Goal: Check status: Check status

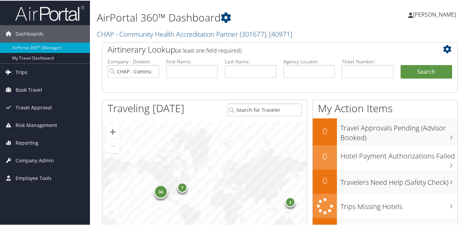
drag, startPoint x: 21, startPoint y: 71, endPoint x: 55, endPoint y: 75, distance: 34.5
click at [21, 71] on span "Trips" at bounding box center [22, 71] width 12 height 17
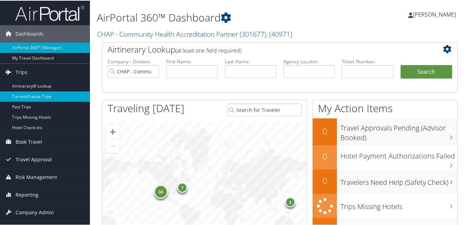
click at [44, 96] on link "Current/Future Trips" at bounding box center [45, 96] width 90 height 10
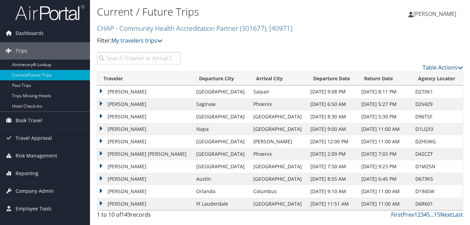
click at [110, 57] on input "search" at bounding box center [139, 58] width 84 height 12
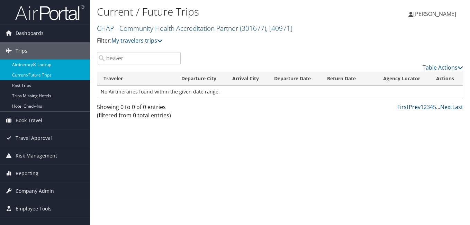
drag, startPoint x: 129, startPoint y: 60, endPoint x: 51, endPoint y: 63, distance: 78.3
click at [51, 63] on div "Dashboards AirPortal 360™ (Manager) My Travel Dashboard Trips Airtinerary® Look…" at bounding box center [235, 112] width 470 height 225
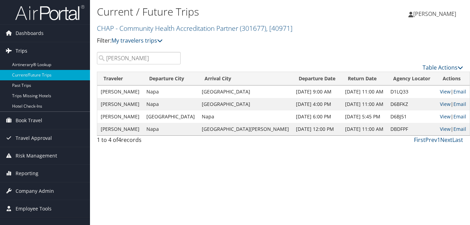
drag, startPoint x: 133, startPoint y: 57, endPoint x: 65, endPoint y: 59, distance: 67.8
click at [65, 59] on div "Dashboards AirPortal 360™ (Manager) My Travel Dashboard Trips Airtinerary® Look…" at bounding box center [235, 112] width 470 height 225
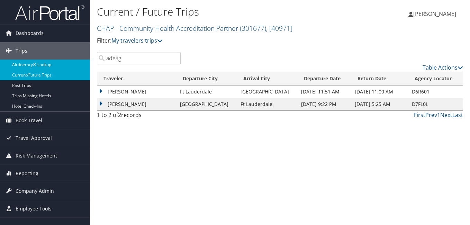
drag, startPoint x: 121, startPoint y: 57, endPoint x: 54, endPoint y: 64, distance: 66.8
click at [54, 64] on div "Dashboards AirPortal 360™ (Manager) My Travel Dashboard Trips Airtinerary® Look…" at bounding box center [235, 112] width 470 height 225
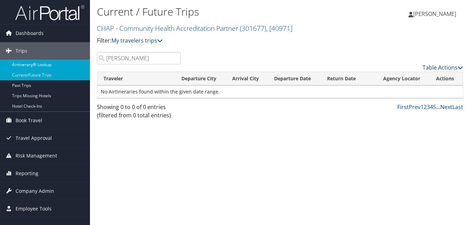
drag, startPoint x: 74, startPoint y: 65, endPoint x: 50, endPoint y: 69, distance: 24.6
click at [50, 69] on div "Dashboards AirPortal 360™ (Manager) My Travel Dashboard Trips Airtinerary® Look…" at bounding box center [235, 112] width 470 height 225
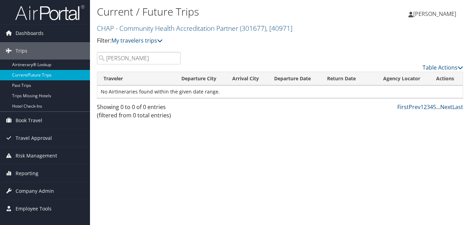
drag, startPoint x: 139, startPoint y: 60, endPoint x: 61, endPoint y: 72, distance: 79.1
click at [61, 72] on div "Dashboards AirPortal 360™ (Manager) My Travel Dashboard Trips Airtinerary® Look…" at bounding box center [235, 112] width 470 height 225
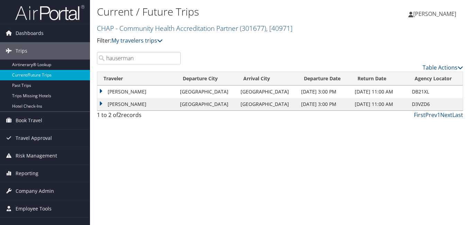
drag, startPoint x: 139, startPoint y: 60, endPoint x: 65, endPoint y: 74, distance: 75.4
click at [69, 72] on div "Dashboards AirPortal 360™ (Manager) My Travel Dashboard Trips Airtinerary® Look…" at bounding box center [235, 112] width 470 height 225
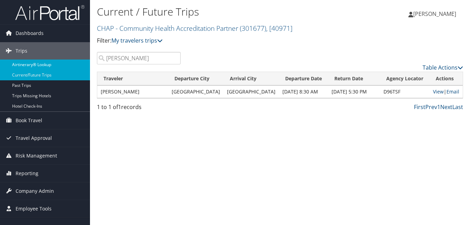
drag, startPoint x: 130, startPoint y: 58, endPoint x: 53, endPoint y: 66, distance: 77.2
click at [53, 66] on div "Dashboards AirPortal 360™ (Manager) My Travel Dashboard Trips Airtinerary® Look…" at bounding box center [235, 112] width 470 height 225
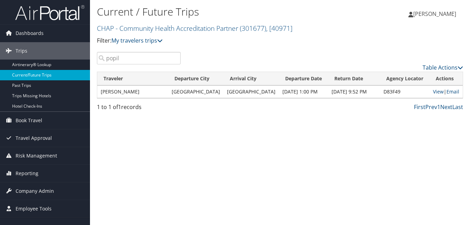
drag, startPoint x: 138, startPoint y: 58, endPoint x: 48, endPoint y: 75, distance: 91.6
click at [49, 75] on div "Dashboards AirPortal 360™ (Manager) My Travel Dashboard Trips Airtinerary® Look…" at bounding box center [235, 112] width 470 height 225
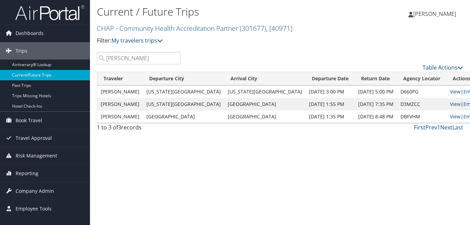
drag, startPoint x: 130, startPoint y: 61, endPoint x: 20, endPoint y: 74, distance: 110.2
click at [25, 73] on div "Dashboards AirPortal 360™ (Manager) My Travel Dashboard Trips Airtinerary® Look…" at bounding box center [235, 112] width 470 height 225
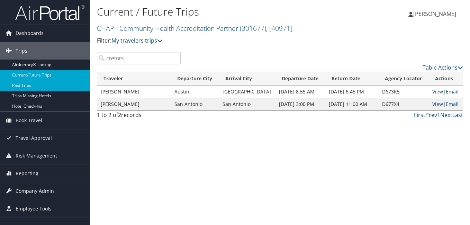
drag, startPoint x: 129, startPoint y: 62, endPoint x: 57, endPoint y: 88, distance: 76.6
click at [77, 80] on div "Dashboards AirPortal 360™ (Manager) My Travel Dashboard Trips Airtinerary® Look…" at bounding box center [235, 112] width 470 height 225
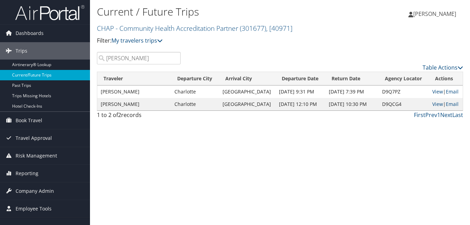
drag, startPoint x: 128, startPoint y: 61, endPoint x: 40, endPoint y: 74, distance: 89.0
click at [40, 74] on div "Dashboards AirPortal 360™ (Manager) My Travel Dashboard Trips Airtinerary® Look…" at bounding box center [235, 112] width 470 height 225
drag, startPoint x: 133, startPoint y: 63, endPoint x: 77, endPoint y: 74, distance: 57.5
click at [78, 74] on div "Dashboards AirPortal 360™ (Manager) My Travel Dashboard Trips Airtinerary® Look…" at bounding box center [235, 112] width 470 height 225
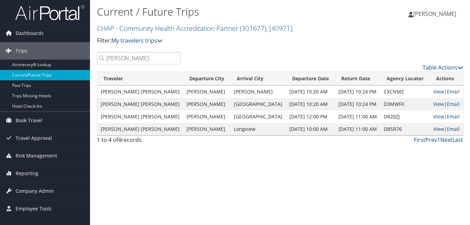
drag, startPoint x: 134, startPoint y: 55, endPoint x: 42, endPoint y: 75, distance: 93.8
click at [48, 74] on div "Dashboards AirPortal 360™ (Manager) My Travel Dashboard Trips Airtinerary® Look…" at bounding box center [235, 112] width 470 height 225
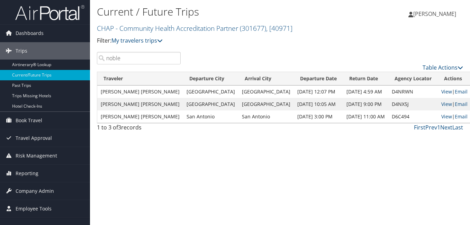
drag, startPoint x: 129, startPoint y: 57, endPoint x: 91, endPoint y: 63, distance: 38.5
click at [91, 63] on div "Current / Future Trips CHAP - Community Health Accreditation Partner ( 301677 )…" at bounding box center [280, 112] width 380 height 225
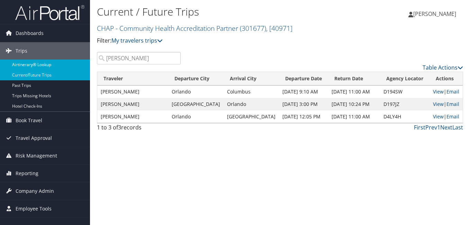
drag, startPoint x: 130, startPoint y: 58, endPoint x: 74, endPoint y: 69, distance: 56.4
click at [74, 69] on div "Dashboards AirPortal 360™ (Manager) My Travel Dashboard Trips Airtinerary® Look…" at bounding box center [235, 112] width 470 height 225
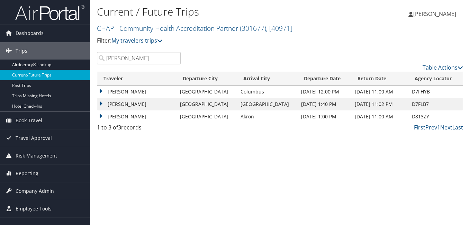
drag, startPoint x: 132, startPoint y: 57, endPoint x: 31, endPoint y: 71, distance: 101.6
click at [31, 71] on div "Dashboards AirPortal 360™ (Manager) My Travel Dashboard Trips Airtinerary® Look…" at bounding box center [235, 112] width 470 height 225
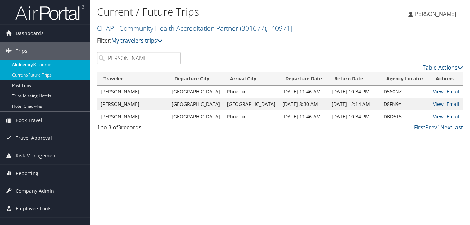
drag, startPoint x: 153, startPoint y: 56, endPoint x: 26, endPoint y: 65, distance: 127.3
click at [26, 65] on div "Dashboards AirPortal 360™ (Manager) My Travel Dashboard Trips Airtinerary® Look…" at bounding box center [235, 112] width 470 height 225
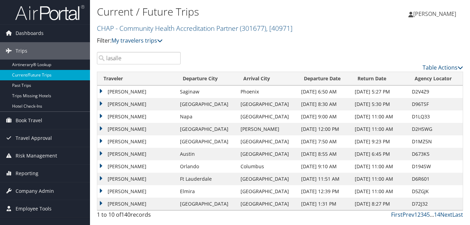
type input "lasalle"
